Goal: Task Accomplishment & Management: Complete application form

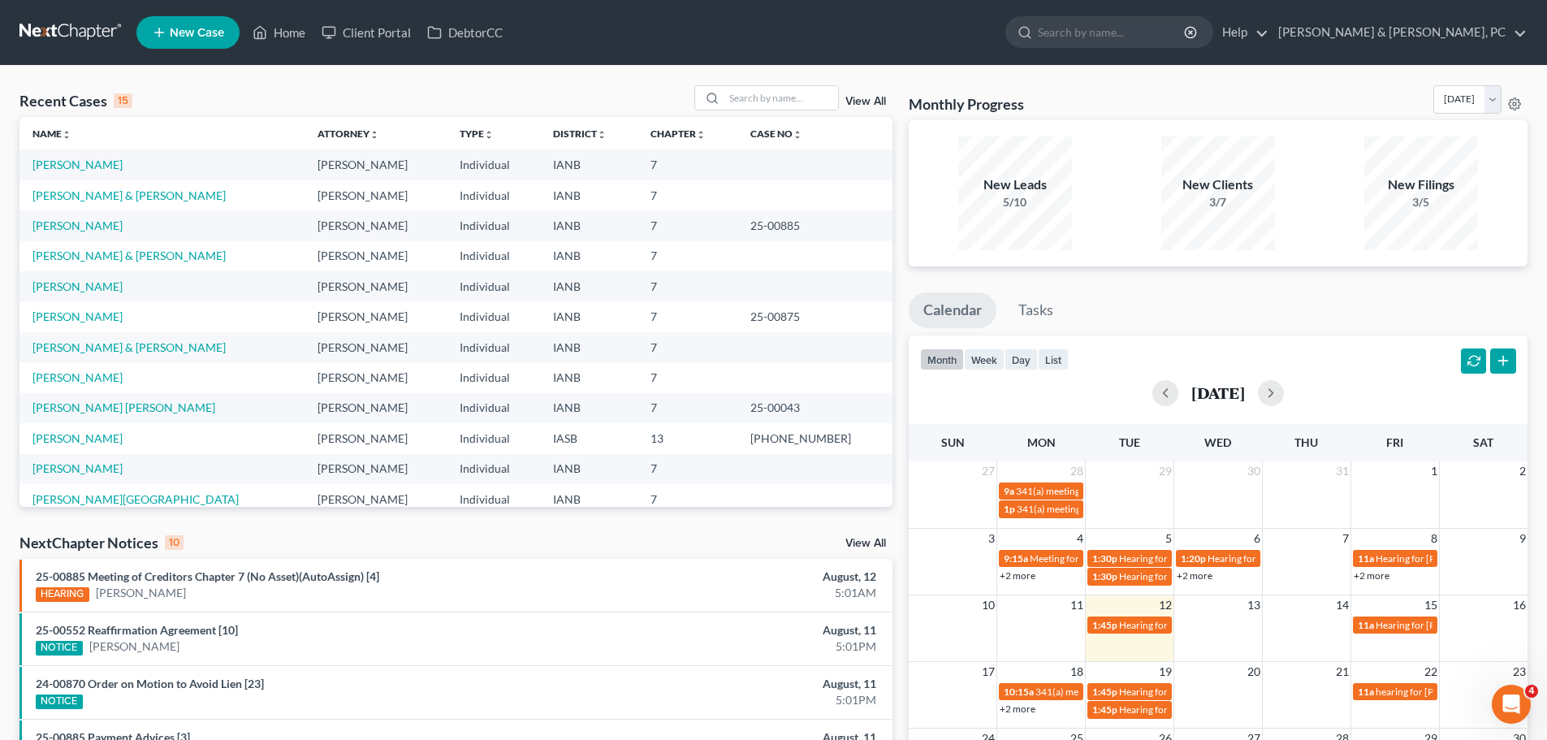
click at [174, 32] on span "New Case" at bounding box center [197, 33] width 54 height 12
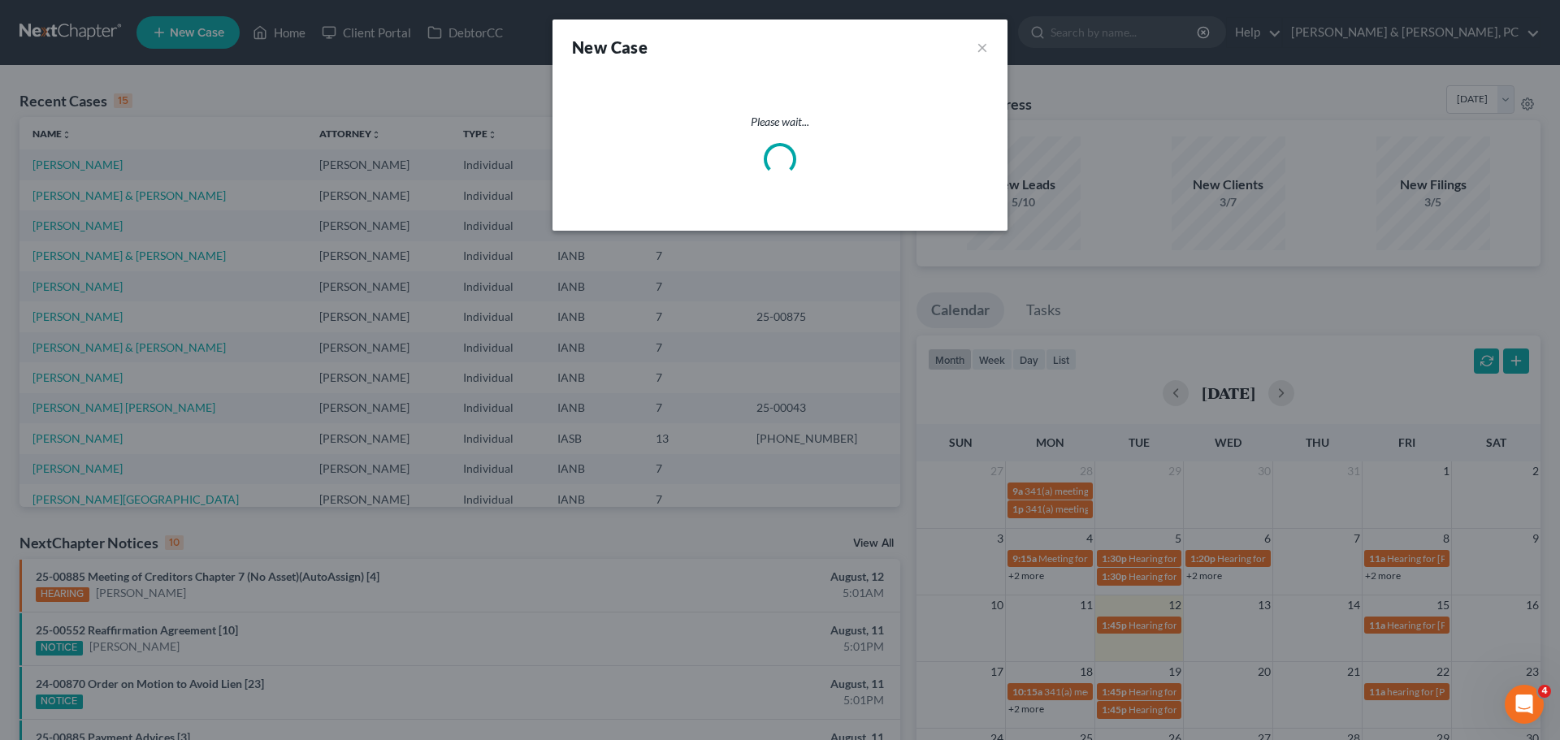
select select "29"
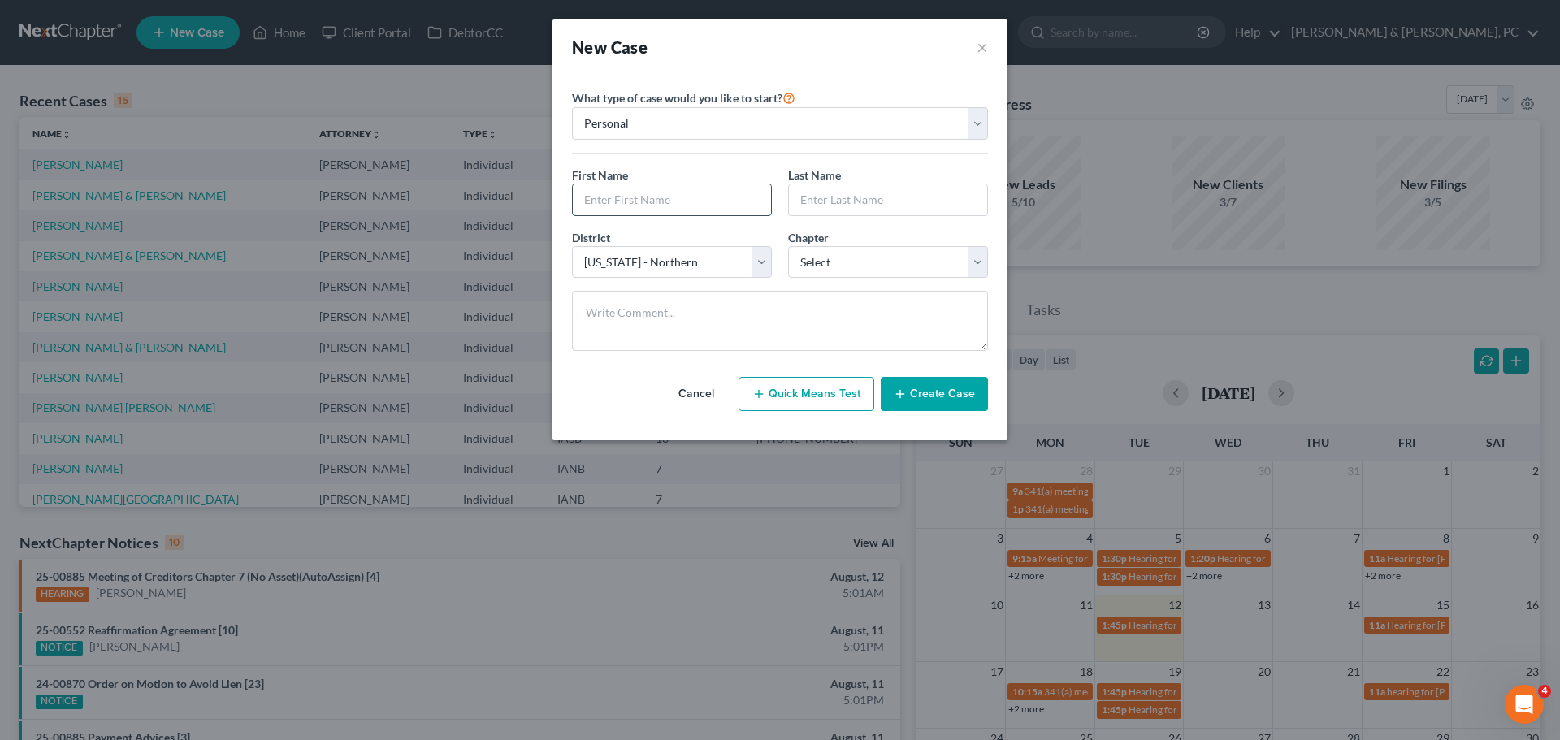
click at [594, 207] on input "text" at bounding box center [672, 199] width 198 height 31
click at [633, 208] on input "text" at bounding box center [672, 199] width 198 height 31
type input "[PERSON_NAME]"
type input "Clay"
click at [854, 272] on select "Select 7 11 12 13" at bounding box center [888, 262] width 200 height 32
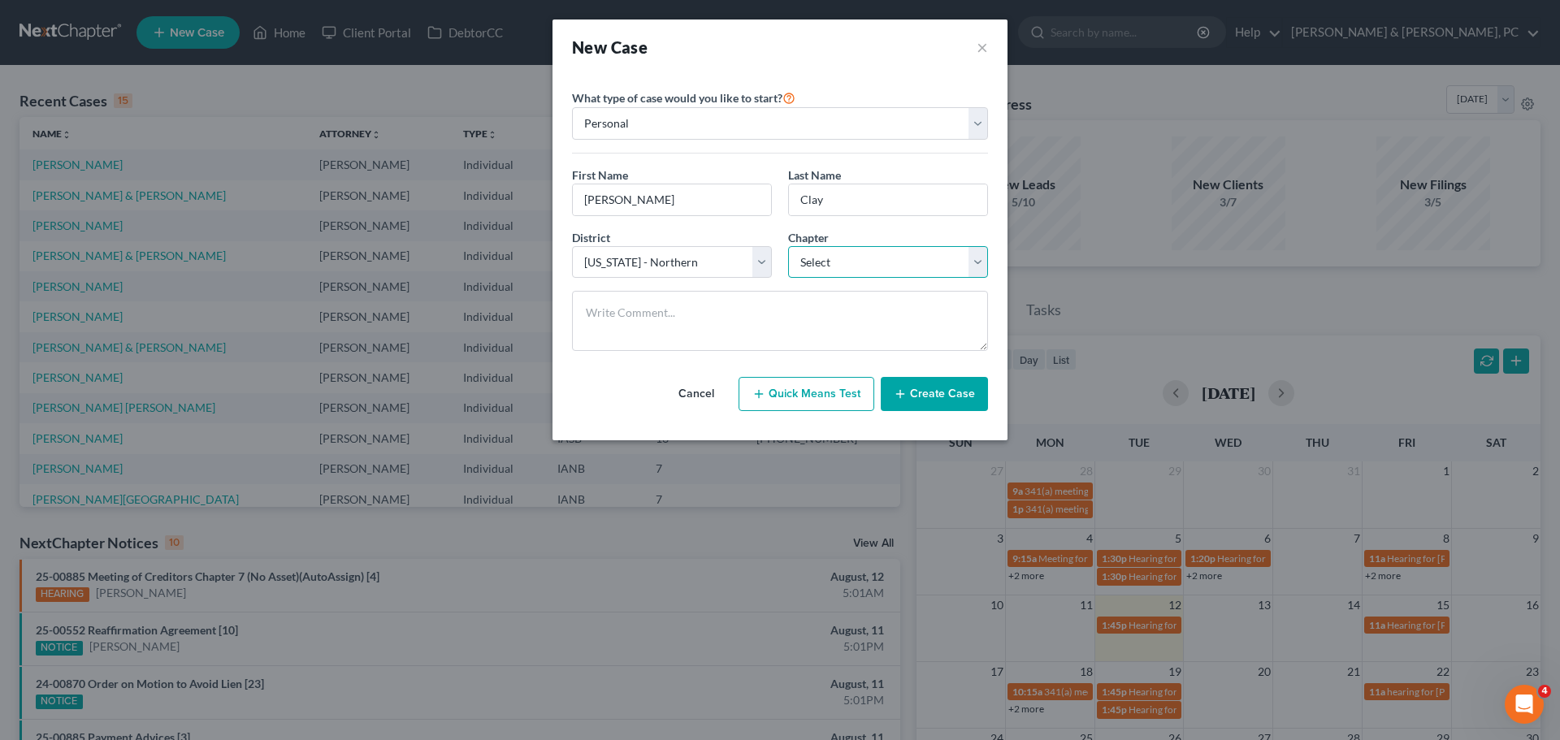
select select "0"
click at [788, 246] on select "Select 7 11 12 13" at bounding box center [888, 262] width 200 height 32
click at [907, 400] on icon "button" at bounding box center [900, 393] width 13 height 13
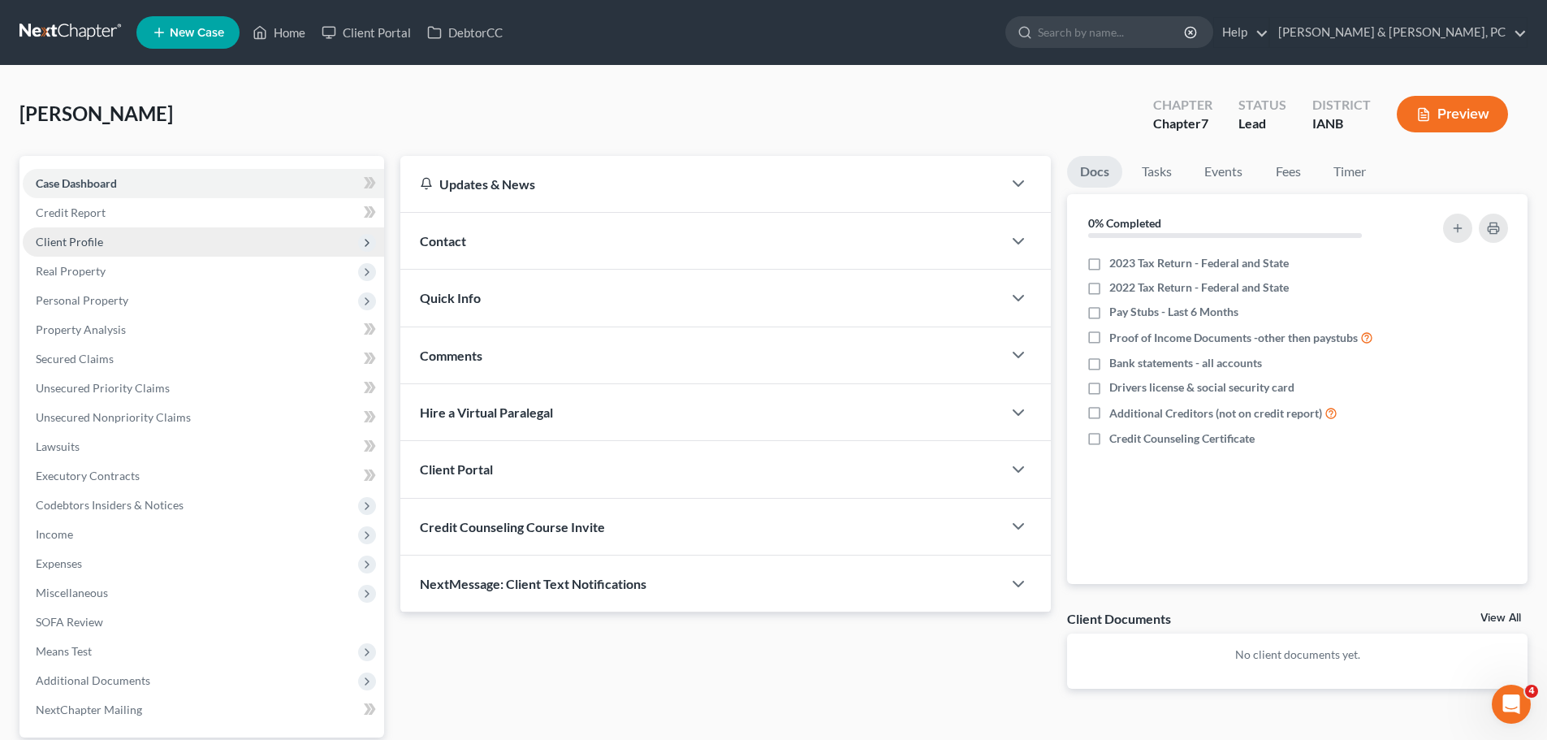
click at [149, 242] on span "Client Profile" at bounding box center [203, 241] width 361 height 29
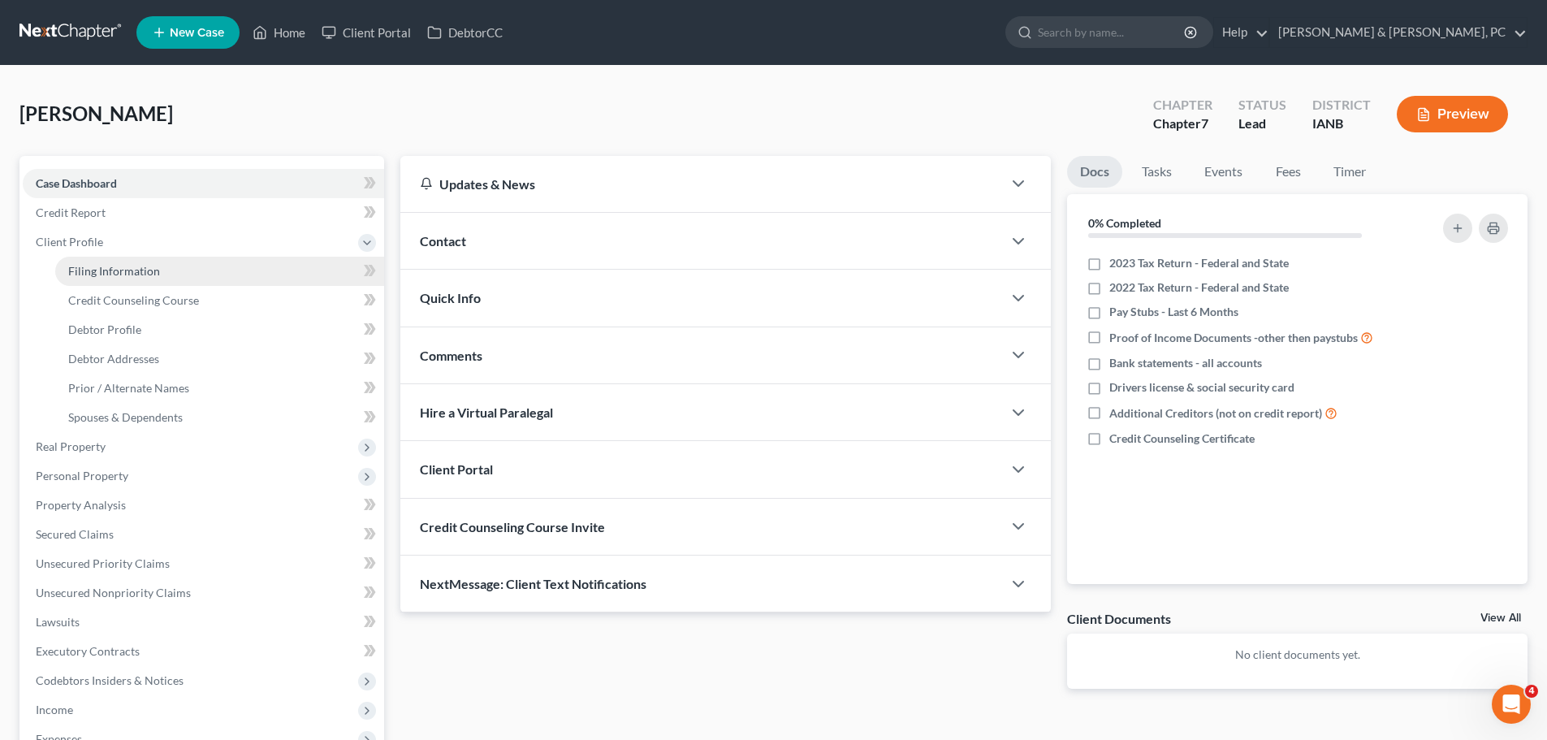
click at [143, 260] on link "Filing Information" at bounding box center [219, 271] width 329 height 29
select select "1"
select select "0"
select select "29"
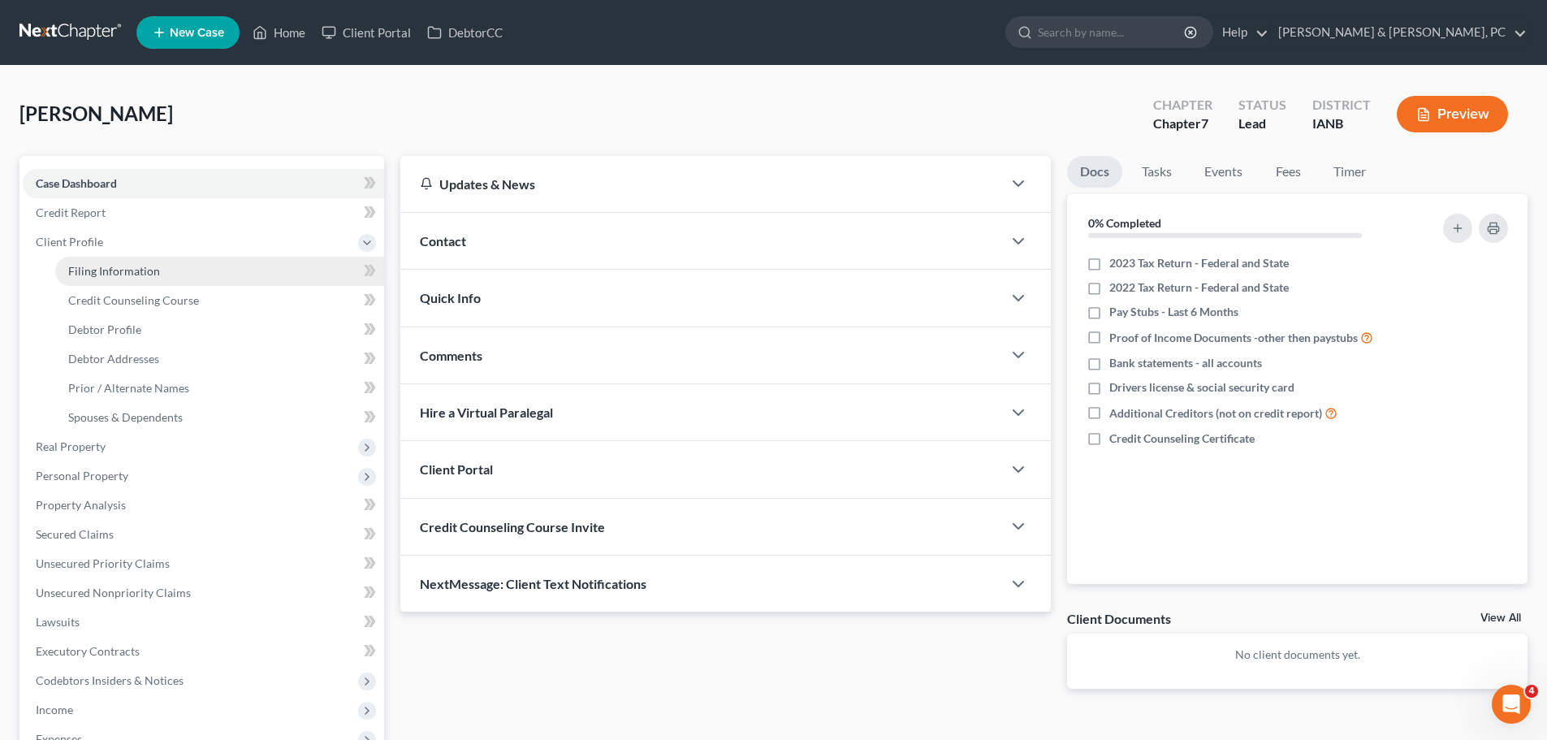
select select "16"
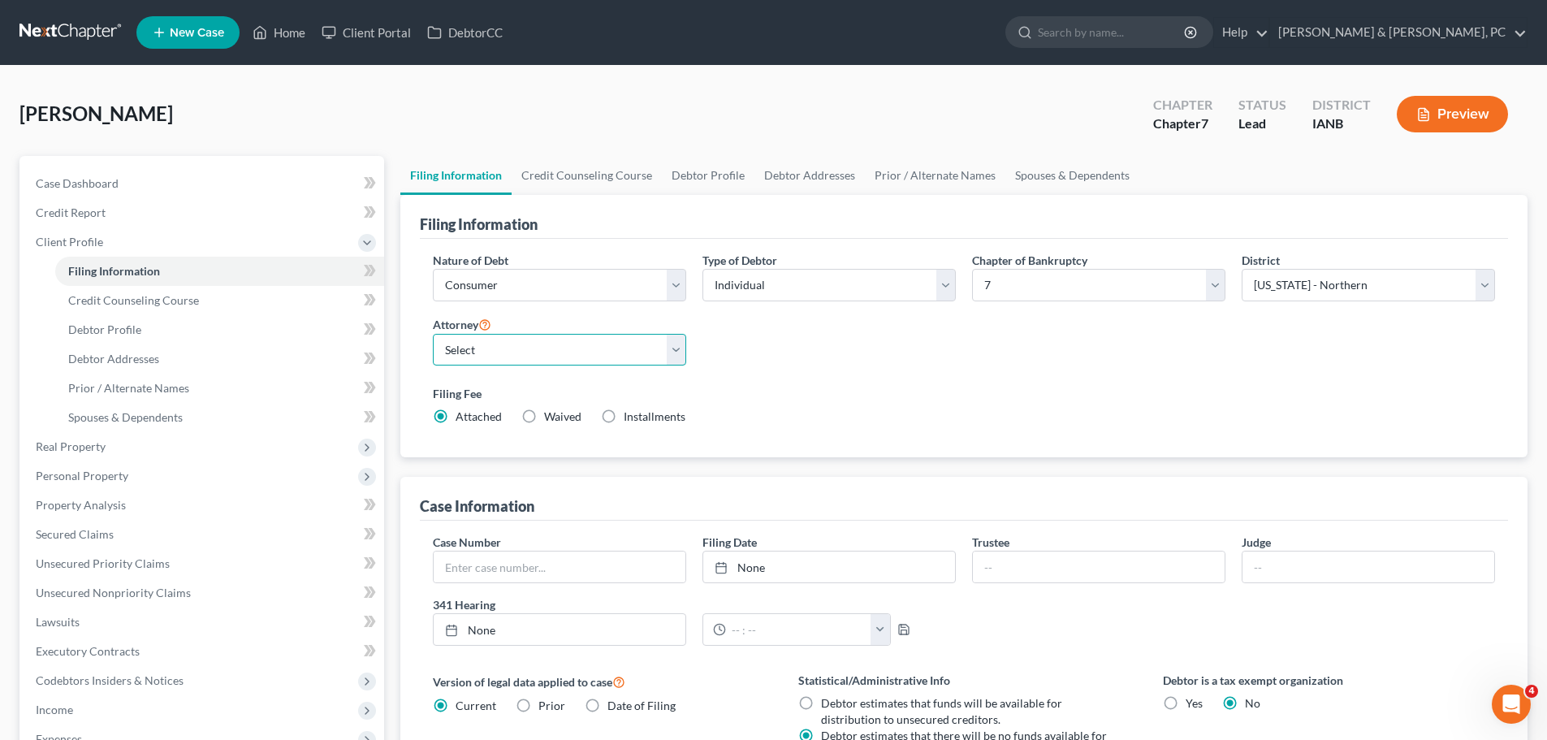
click at [537, 358] on select "Select [PERSON_NAME] - IASB [PERSON_NAME] - ILNB" at bounding box center [559, 350] width 253 height 32
select select "0"
click at [433, 334] on select "Select [PERSON_NAME] - IASB [PERSON_NAME] - ILNB" at bounding box center [559, 350] width 253 height 32
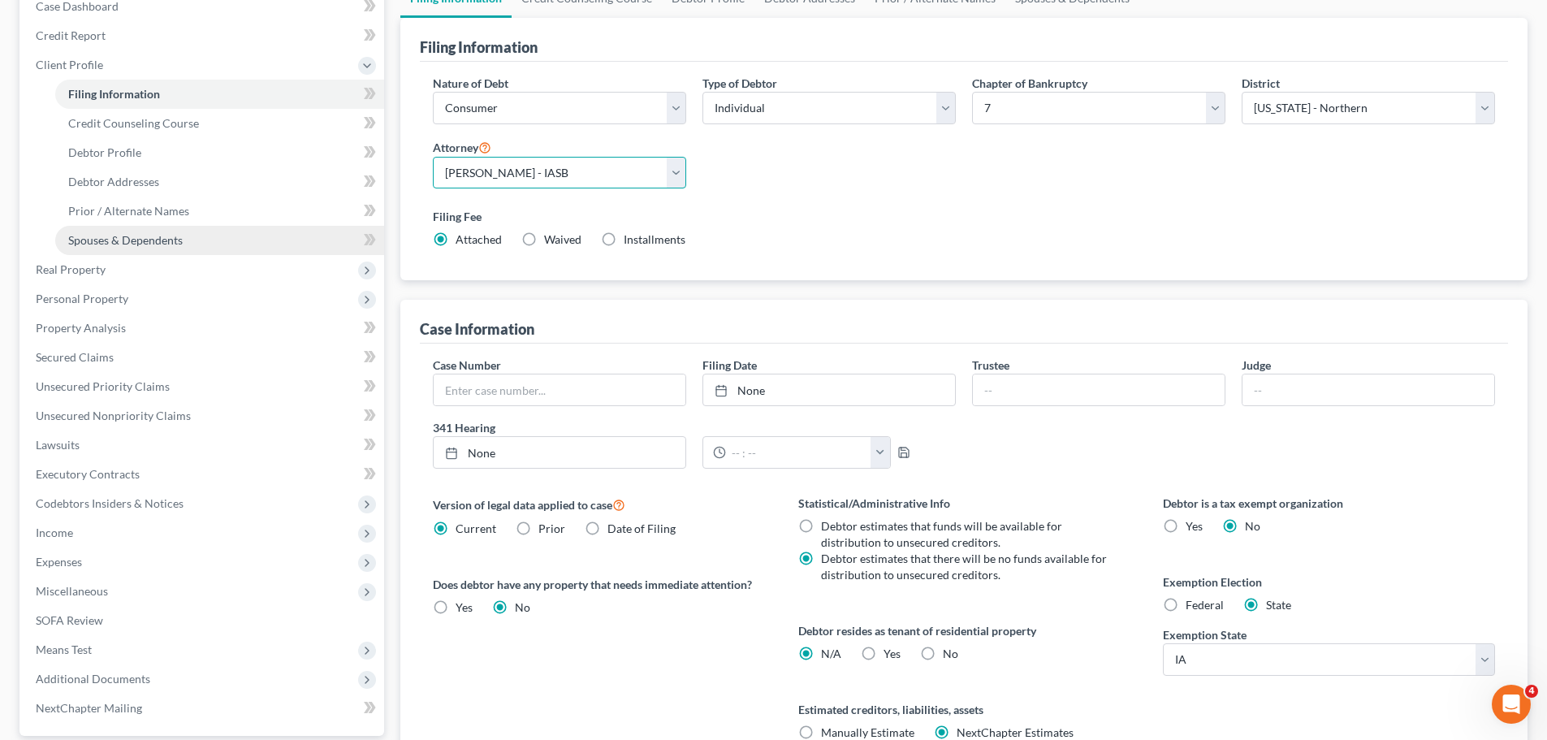
scroll to position [162, 0]
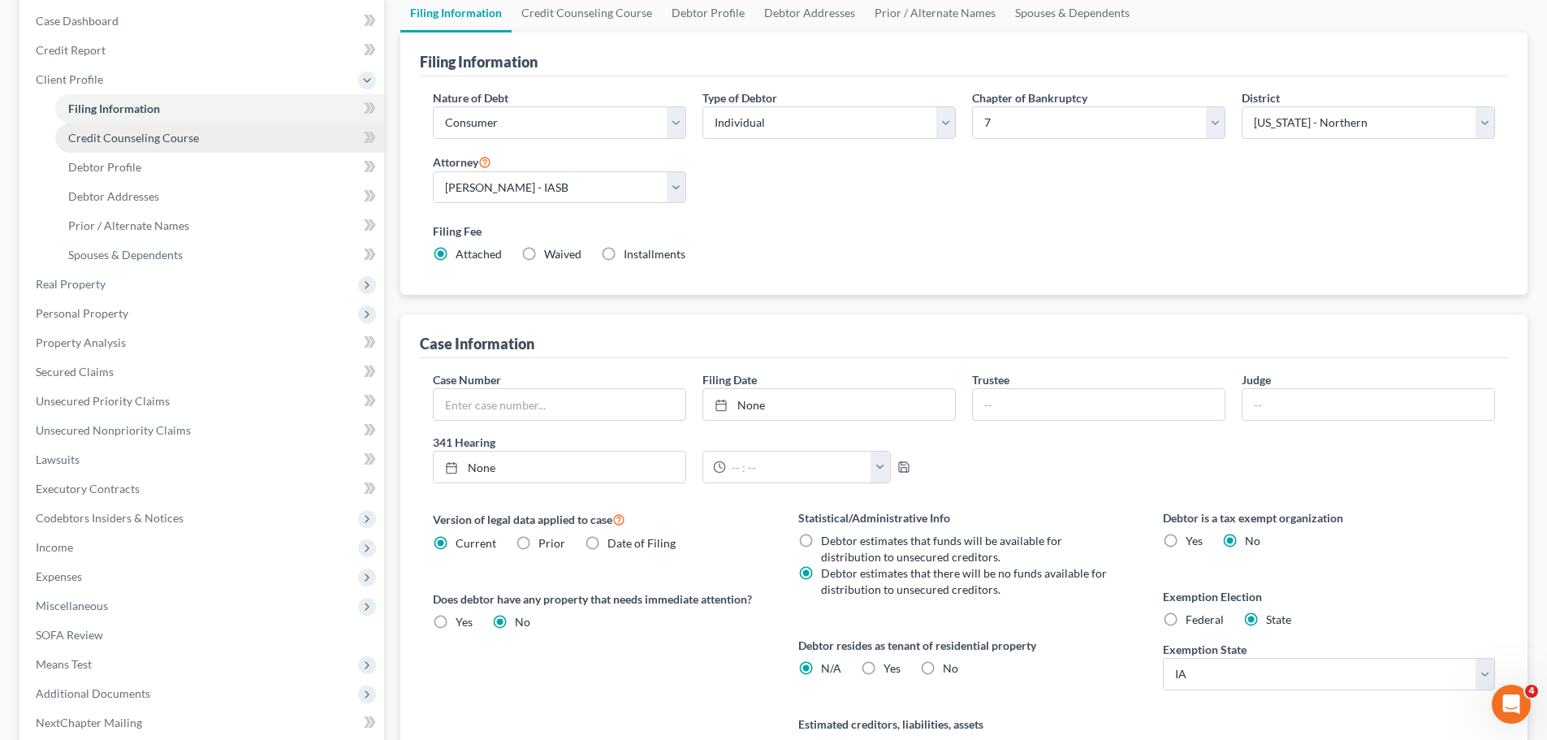
click at [149, 143] on span "Credit Counseling Course" at bounding box center [133, 138] width 131 height 14
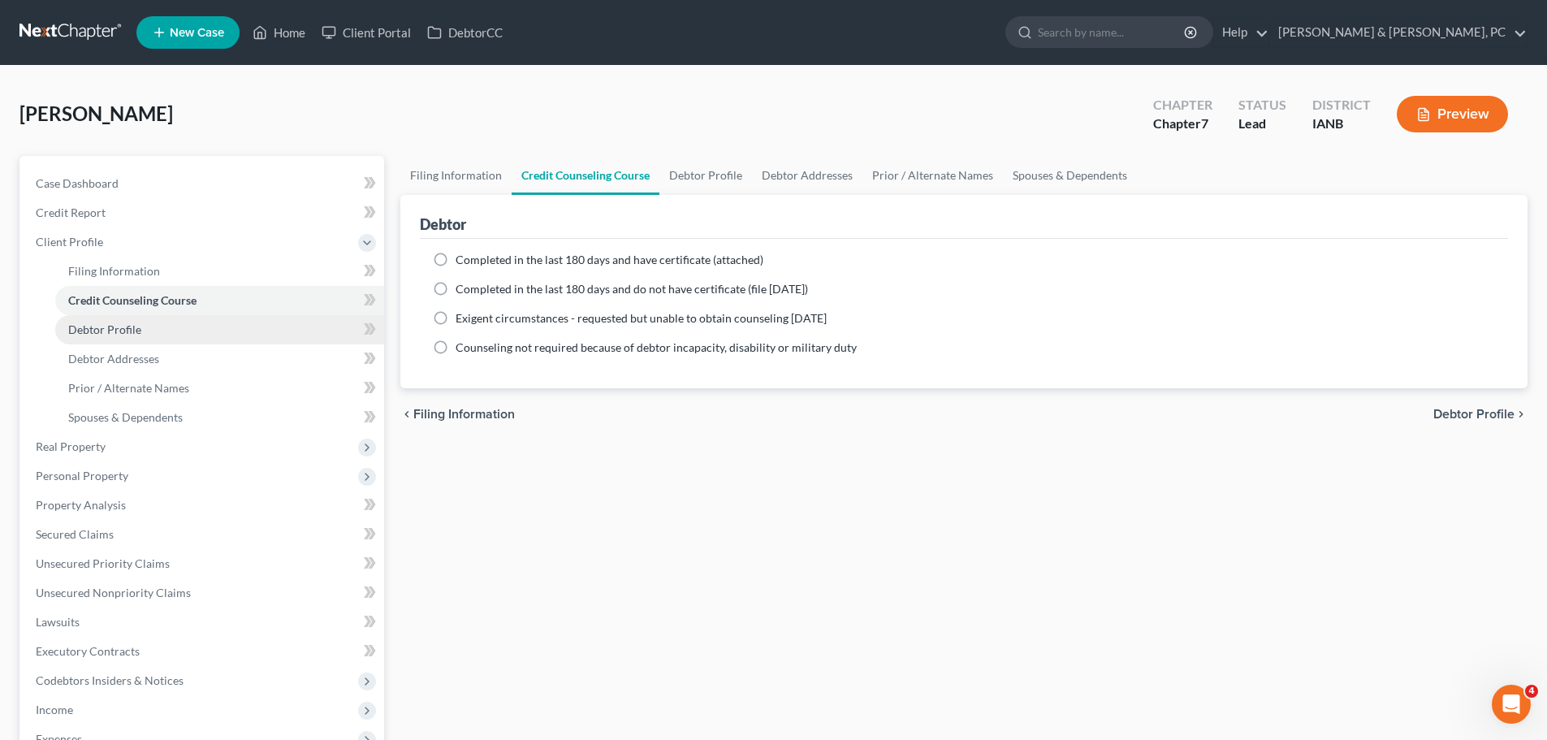
click at [154, 340] on link "Debtor Profile" at bounding box center [219, 329] width 329 height 29
select select "0"
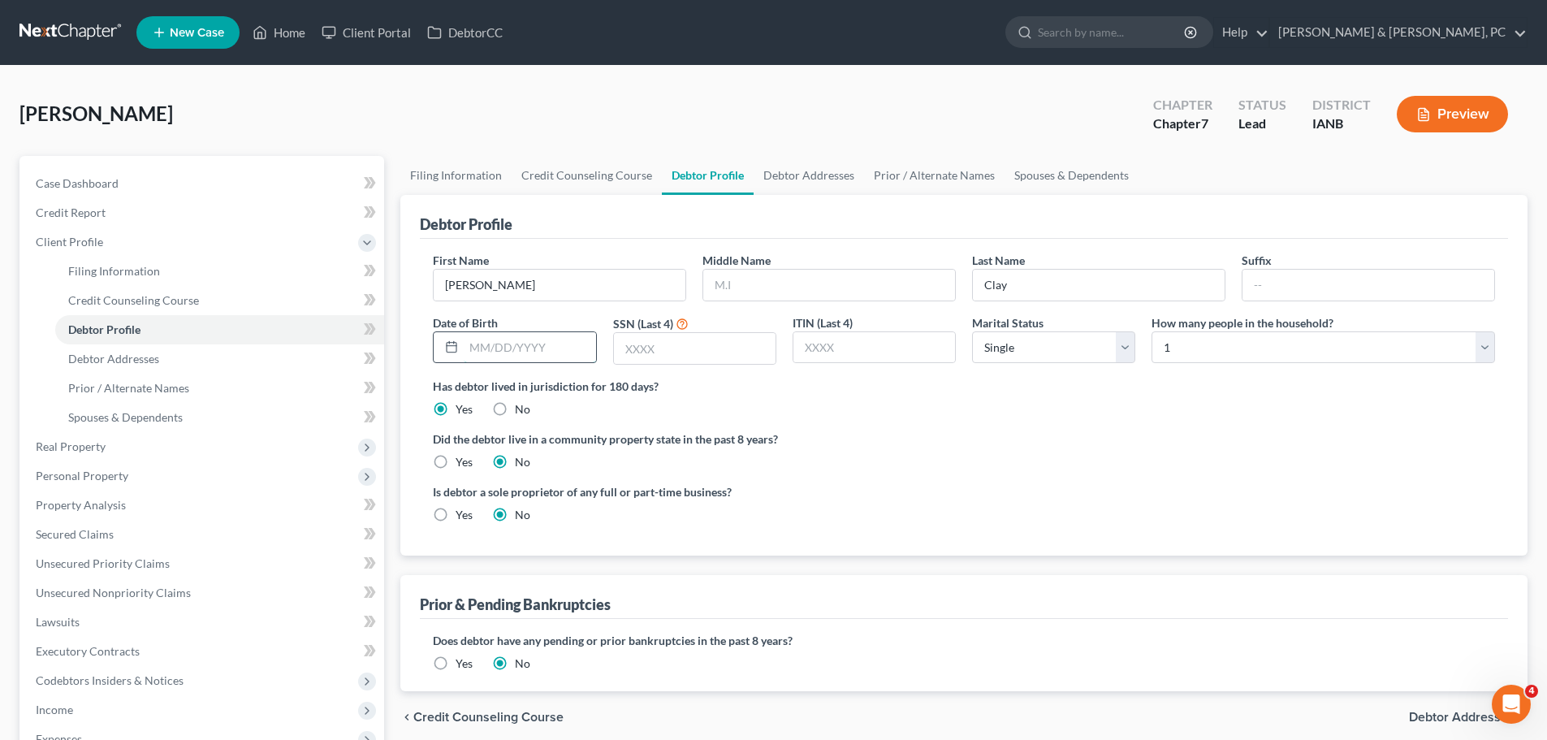
click at [500, 348] on input "text" at bounding box center [530, 347] width 132 height 31
type input "[DATE]"
type input "8621"
click at [152, 354] on span "Debtor Addresses" at bounding box center [113, 359] width 91 height 14
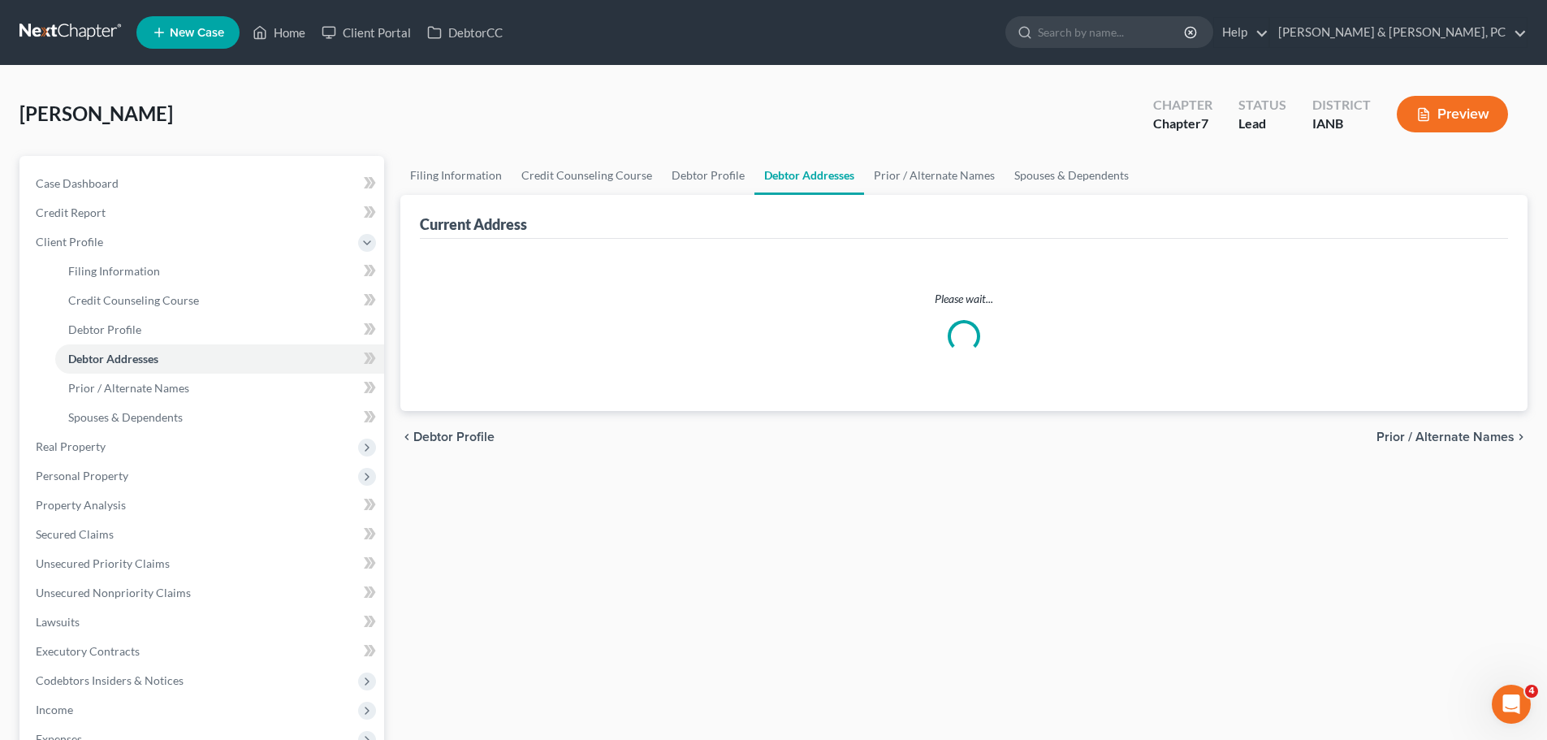
select select "0"
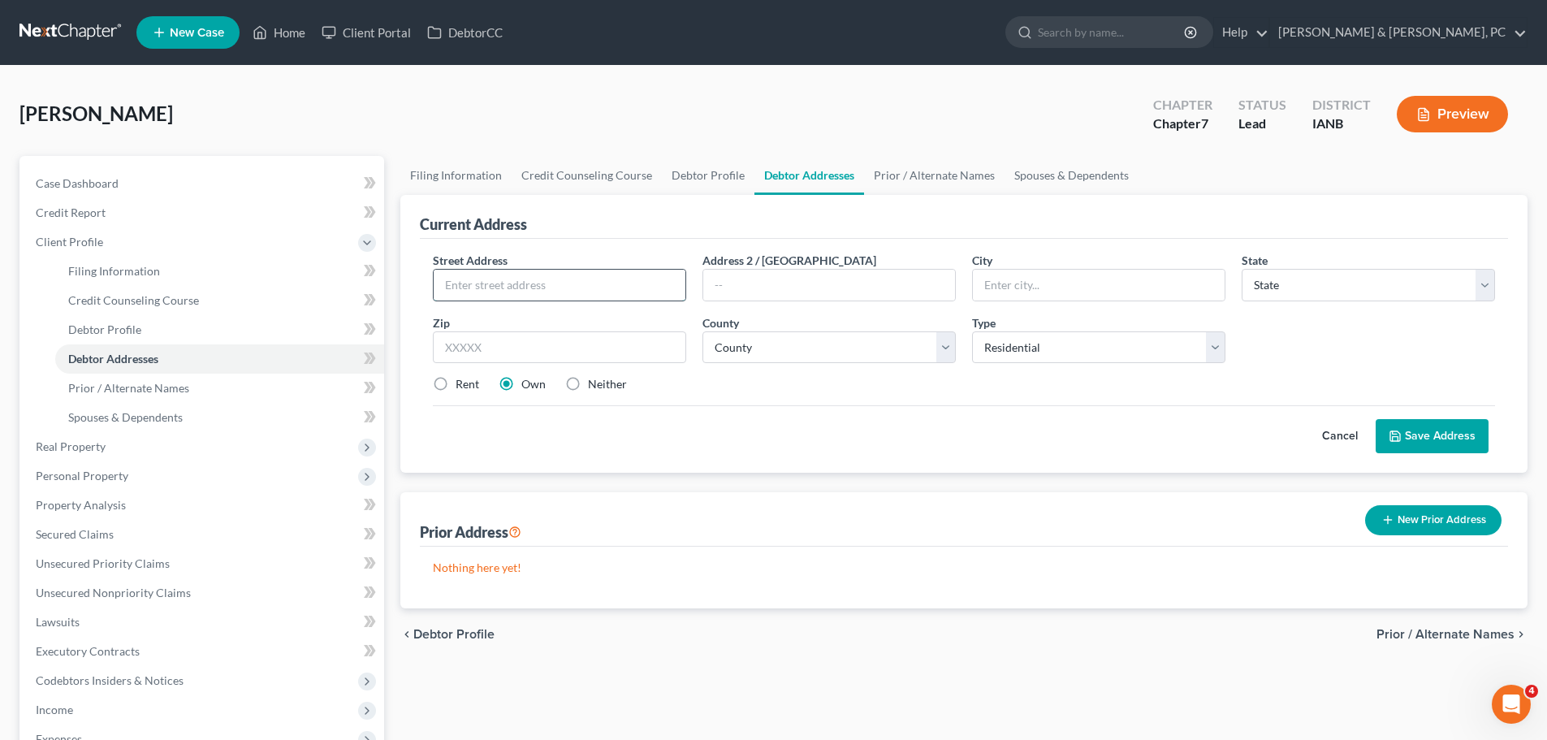
click at [594, 290] on input "text" at bounding box center [560, 285] width 252 height 31
paste input "[GEOGRAPHIC_DATA]"
type input "[GEOGRAPHIC_DATA]"
click at [991, 297] on input "text" at bounding box center [1099, 285] width 252 height 31
type input "Dubuque"
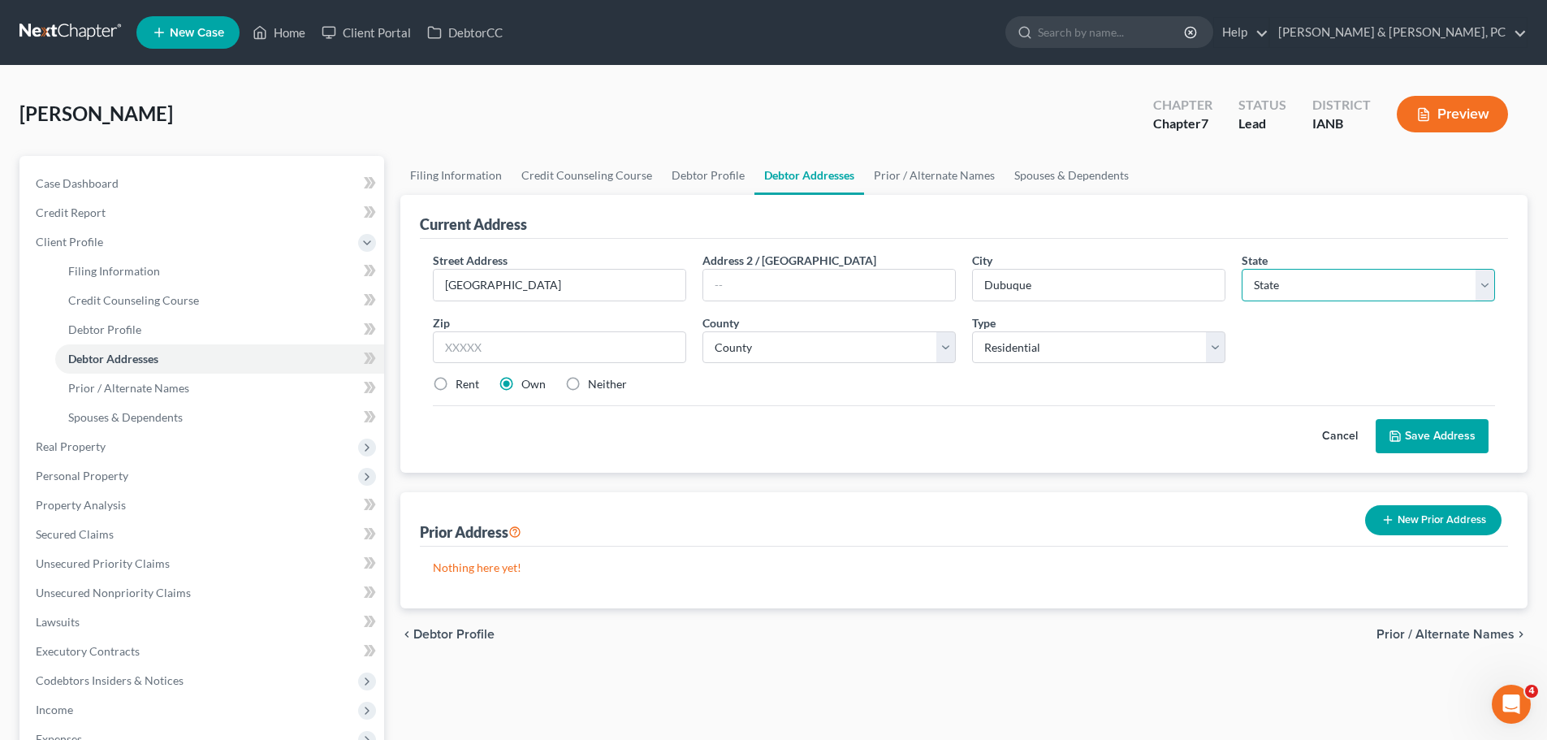
click at [1339, 287] on select "State [US_STATE] AK AR AZ CA CO CT DE DC [GEOGRAPHIC_DATA] [GEOGRAPHIC_DATA] GU…" at bounding box center [1368, 285] width 253 height 32
select select "16"
click at [1242, 269] on select "State [US_STATE] AK AR AZ CA CO CT DE DC [GEOGRAPHIC_DATA] [GEOGRAPHIC_DATA] GU…" at bounding box center [1368, 285] width 253 height 32
click at [624, 353] on input "text" at bounding box center [559, 347] width 253 height 32
type input "52003"
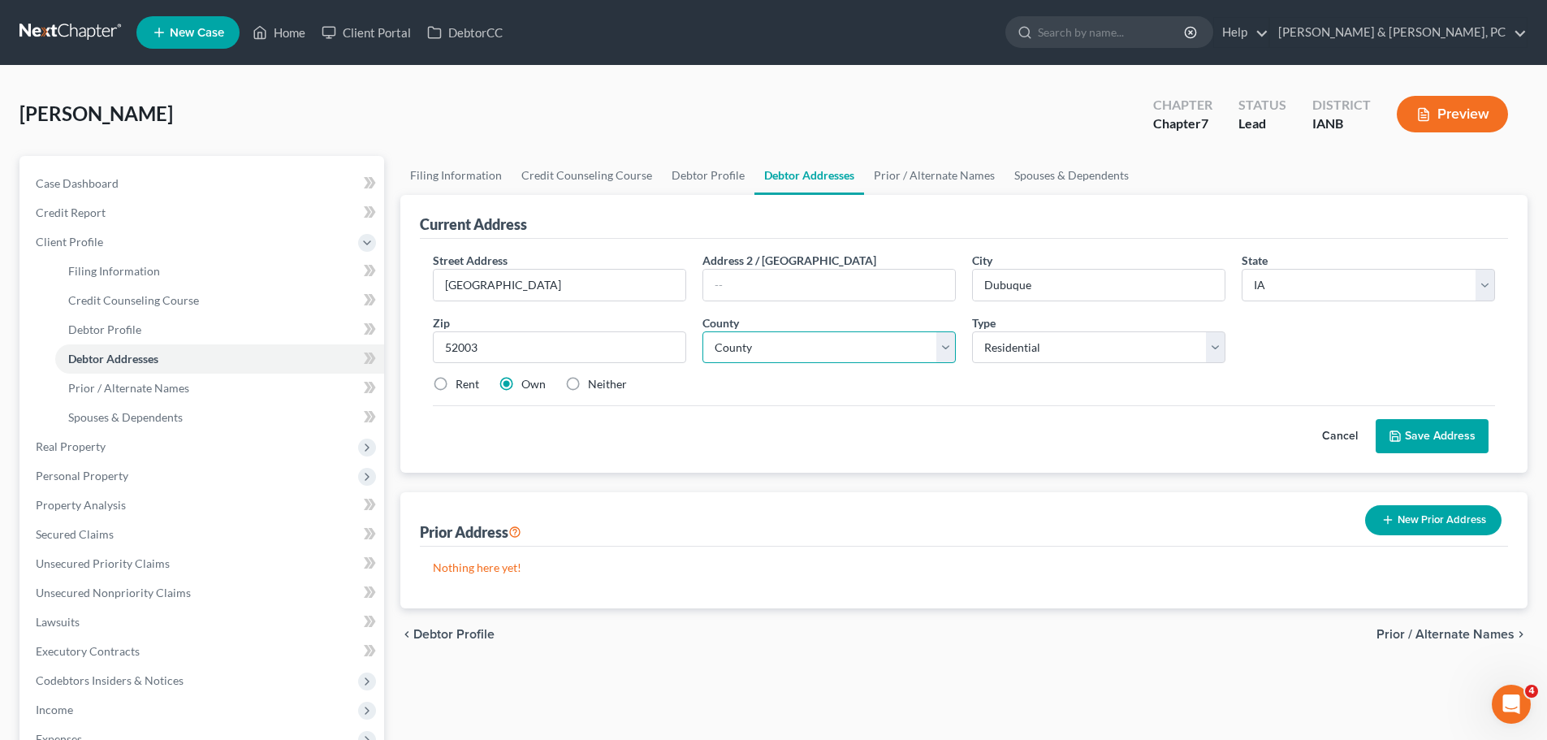
click at [809, 348] on select "County [GEOGRAPHIC_DATA] [GEOGRAPHIC_DATA] [GEOGRAPHIC_DATA] [GEOGRAPHIC_DATA] …" at bounding box center [829, 347] width 253 height 32
select select "30"
click at [703, 331] on select "County [GEOGRAPHIC_DATA] [GEOGRAPHIC_DATA] [GEOGRAPHIC_DATA] [GEOGRAPHIC_DATA] …" at bounding box center [829, 347] width 253 height 32
click at [688, 413] on div "Cancel Save Address" at bounding box center [964, 429] width 1063 height 48
click at [1431, 444] on button "Save Address" at bounding box center [1432, 436] width 113 height 34
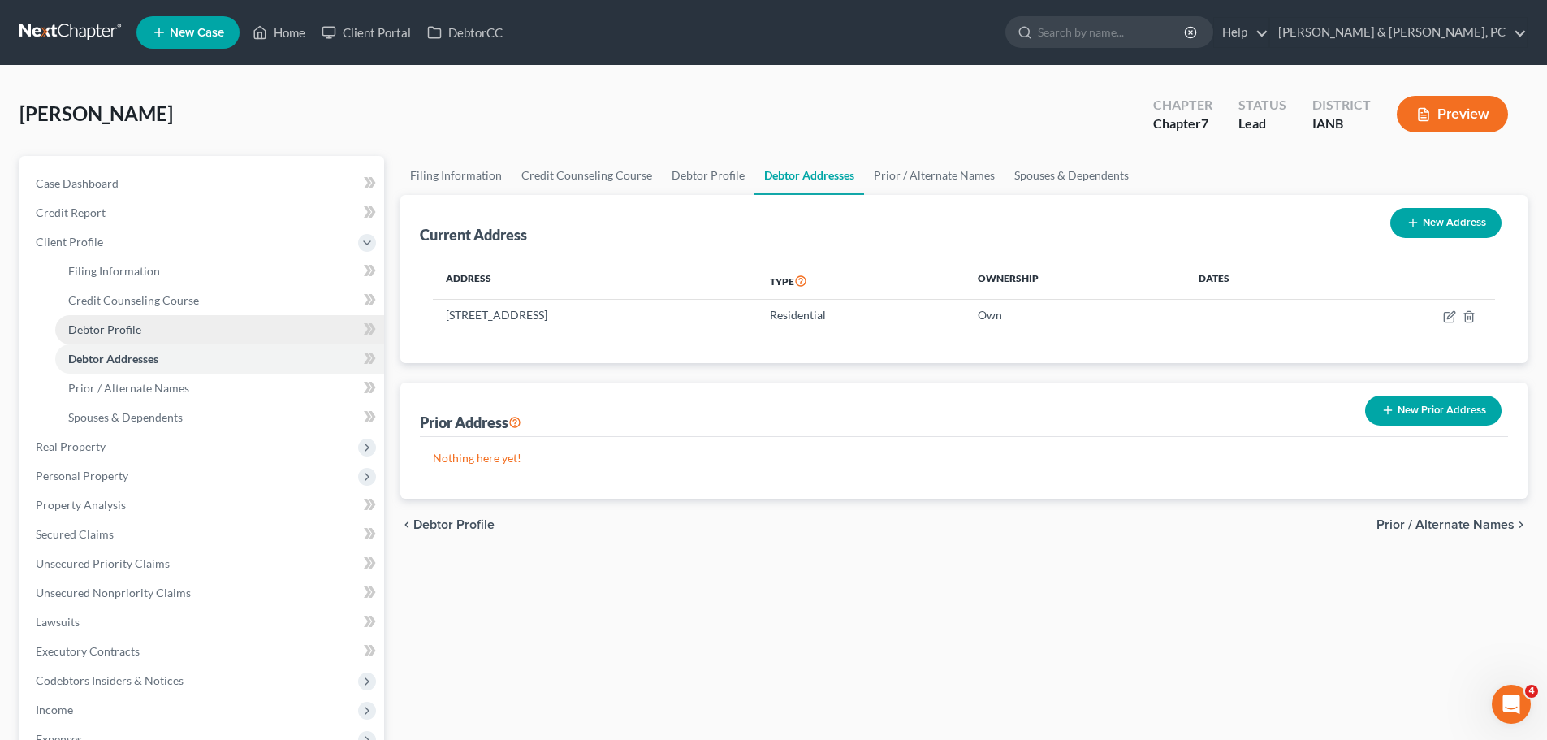
click at [117, 328] on span "Debtor Profile" at bounding box center [104, 329] width 73 height 14
select select "0"
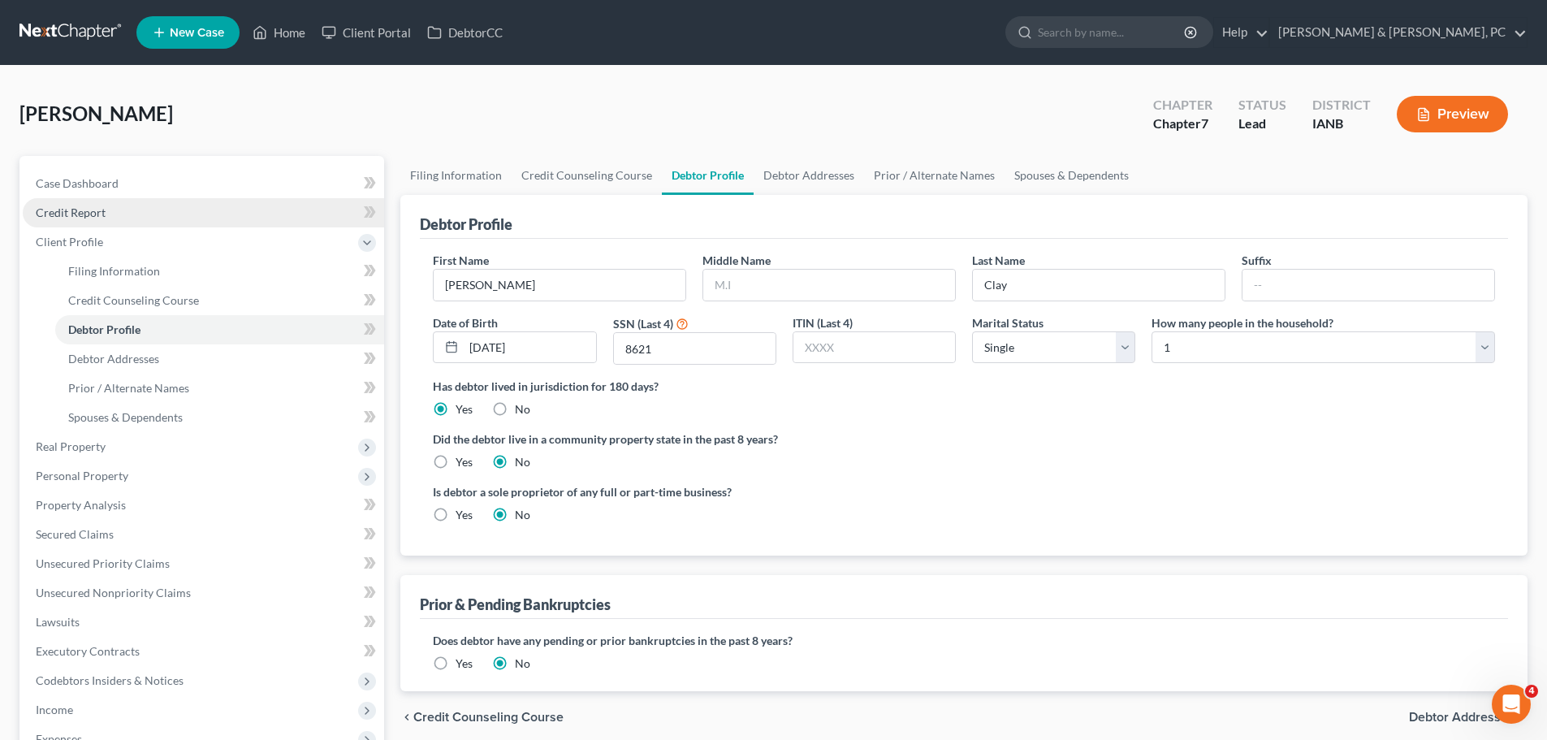
click at [162, 209] on link "Credit Report" at bounding box center [203, 212] width 361 height 29
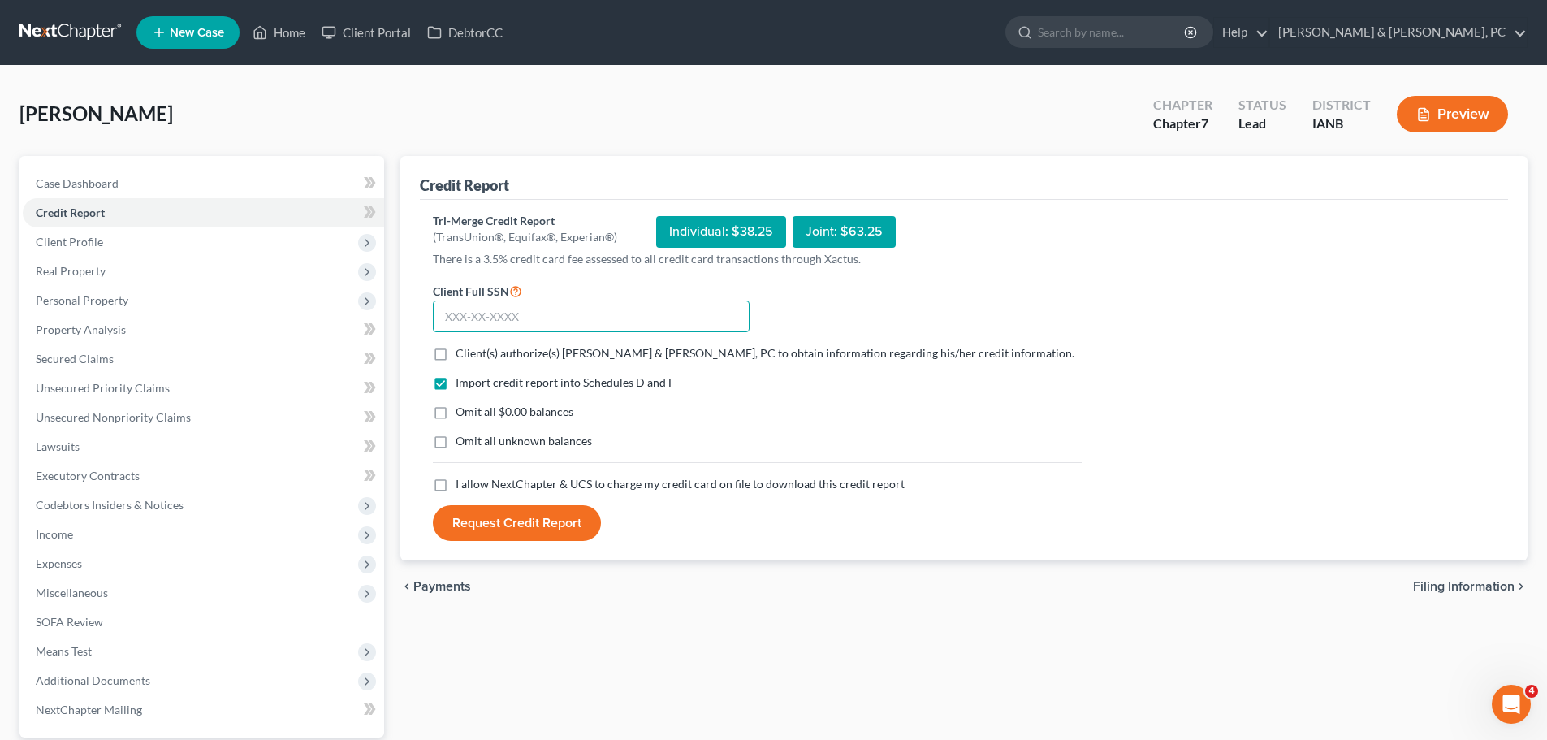
click at [636, 319] on input "text" at bounding box center [591, 317] width 317 height 32
paste input "479-68-8621"
type input "479-68-8621"
click at [456, 360] on label "Client(s) authorize(s) [PERSON_NAME] & [PERSON_NAME], PC to obtain information …" at bounding box center [765, 353] width 619 height 16
click at [462, 356] on input "Client(s) authorize(s) [PERSON_NAME] & [PERSON_NAME], PC to obtain information …" at bounding box center [467, 350] width 11 height 11
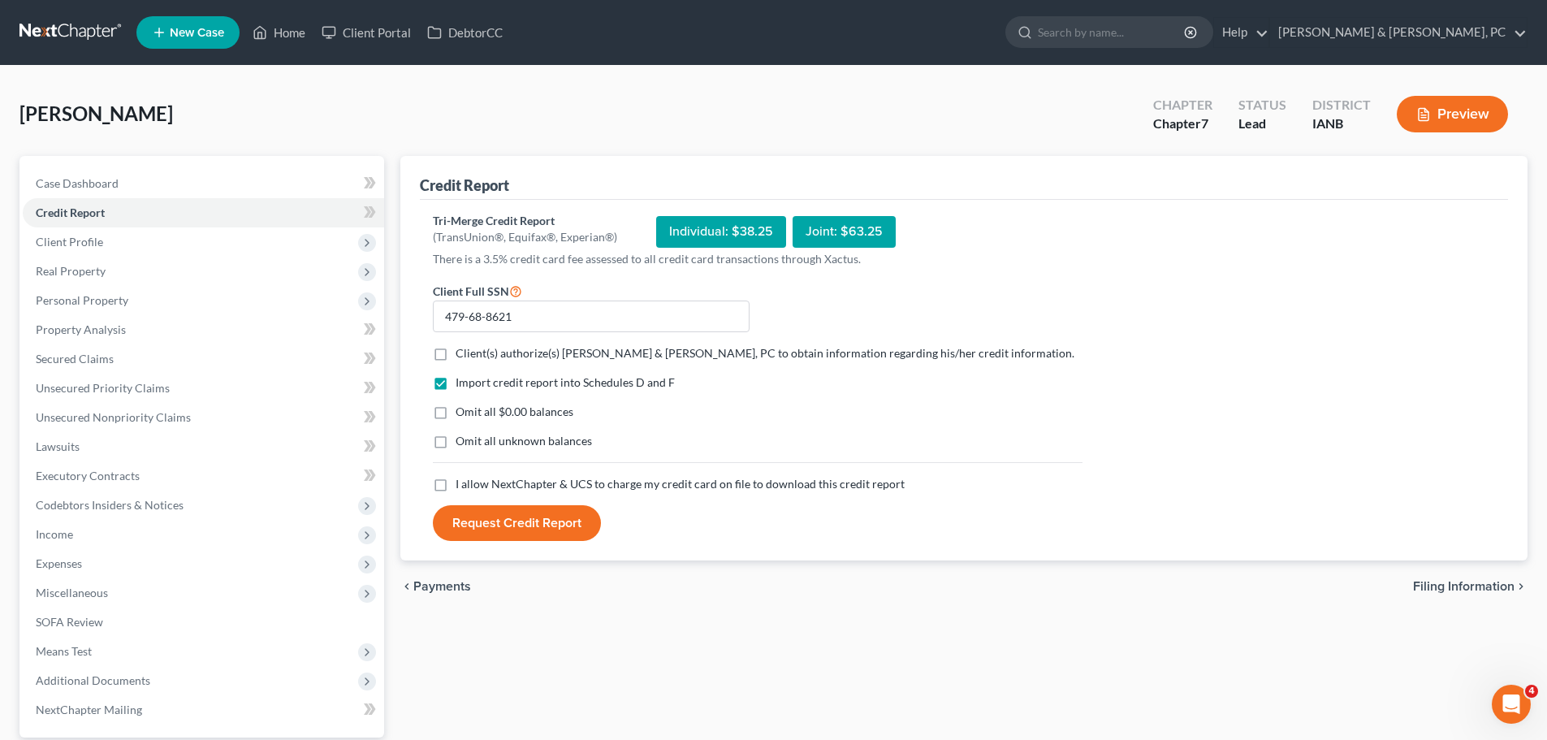
checkbox input "true"
click at [456, 404] on label "Omit all $0.00 balances" at bounding box center [515, 412] width 118 height 16
click at [462, 404] on input "Omit all $0.00 balances" at bounding box center [467, 409] width 11 height 11
checkbox input "true"
click at [456, 443] on label "Omit all unknown balances" at bounding box center [524, 441] width 136 height 16
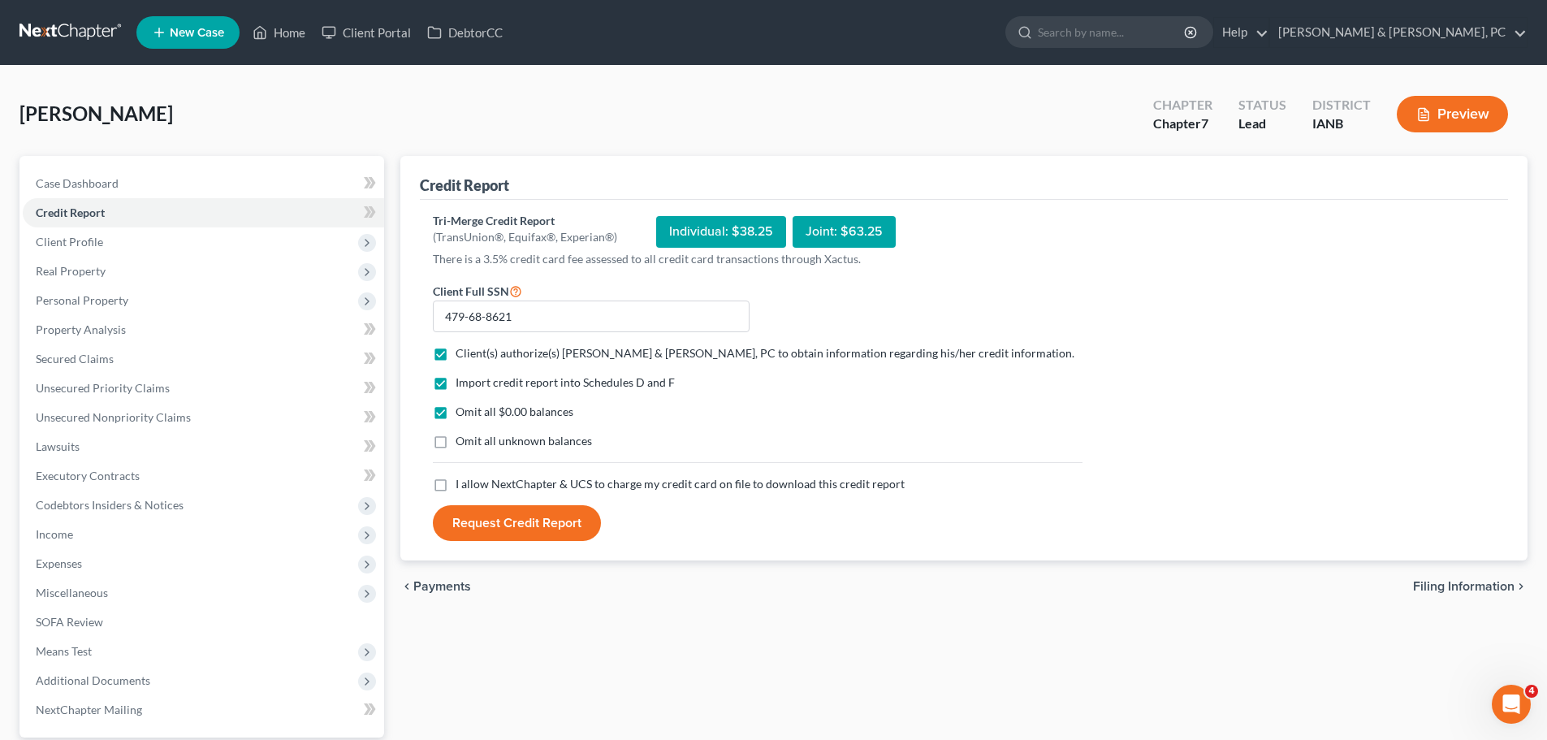
click at [462, 443] on input "Omit all unknown balances" at bounding box center [467, 438] width 11 height 11
checkbox input "true"
click at [456, 487] on label "I allow NextChapter & UCS to charge my credit card on file to download this cre…" at bounding box center [680, 484] width 449 height 16
click at [462, 487] on input "I allow NextChapter & UCS to charge my credit card on file to download this cre…" at bounding box center [467, 481] width 11 height 11
checkbox input "true"
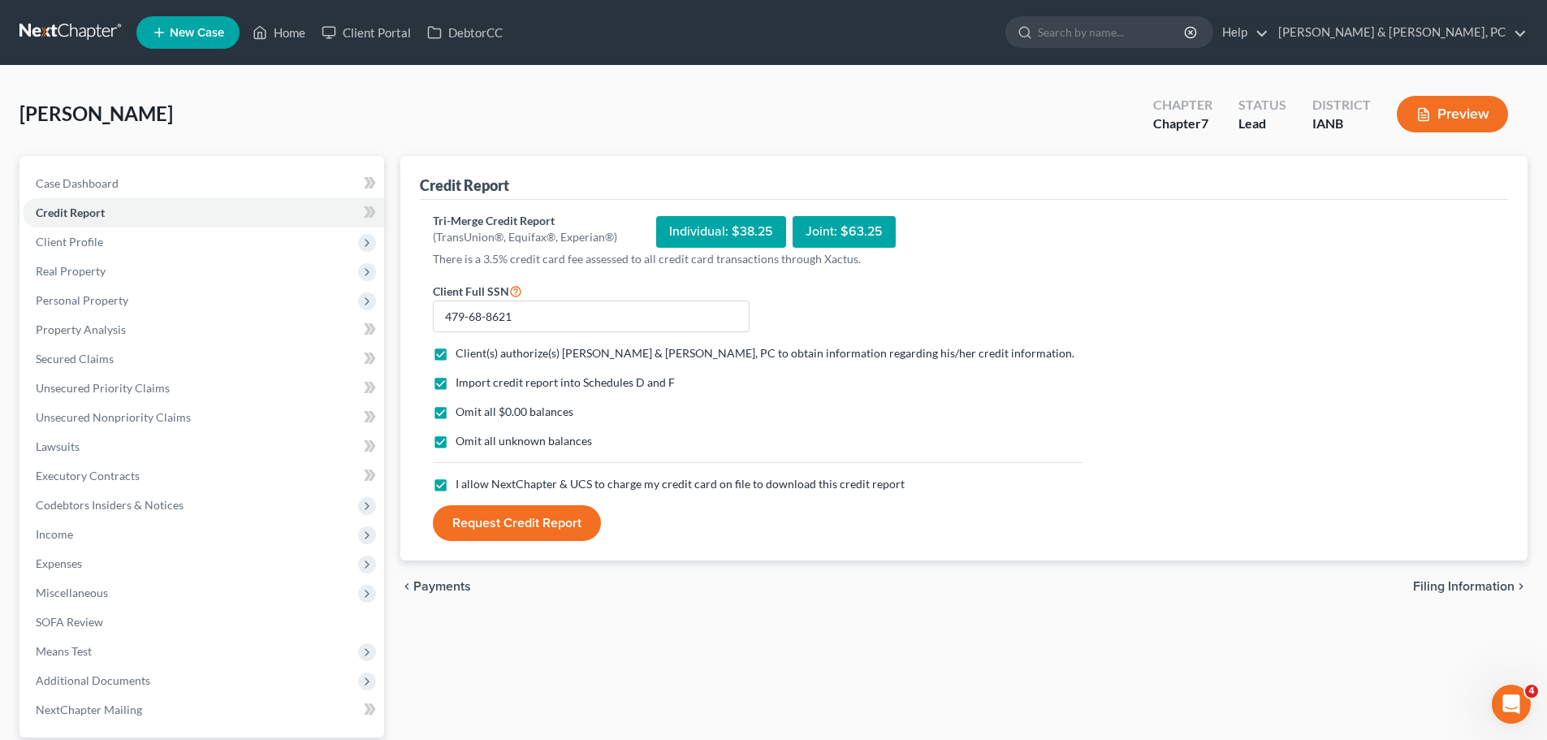
click at [500, 535] on button "Request Credit Report" at bounding box center [517, 523] width 168 height 36
